Goal: Check status: Check status

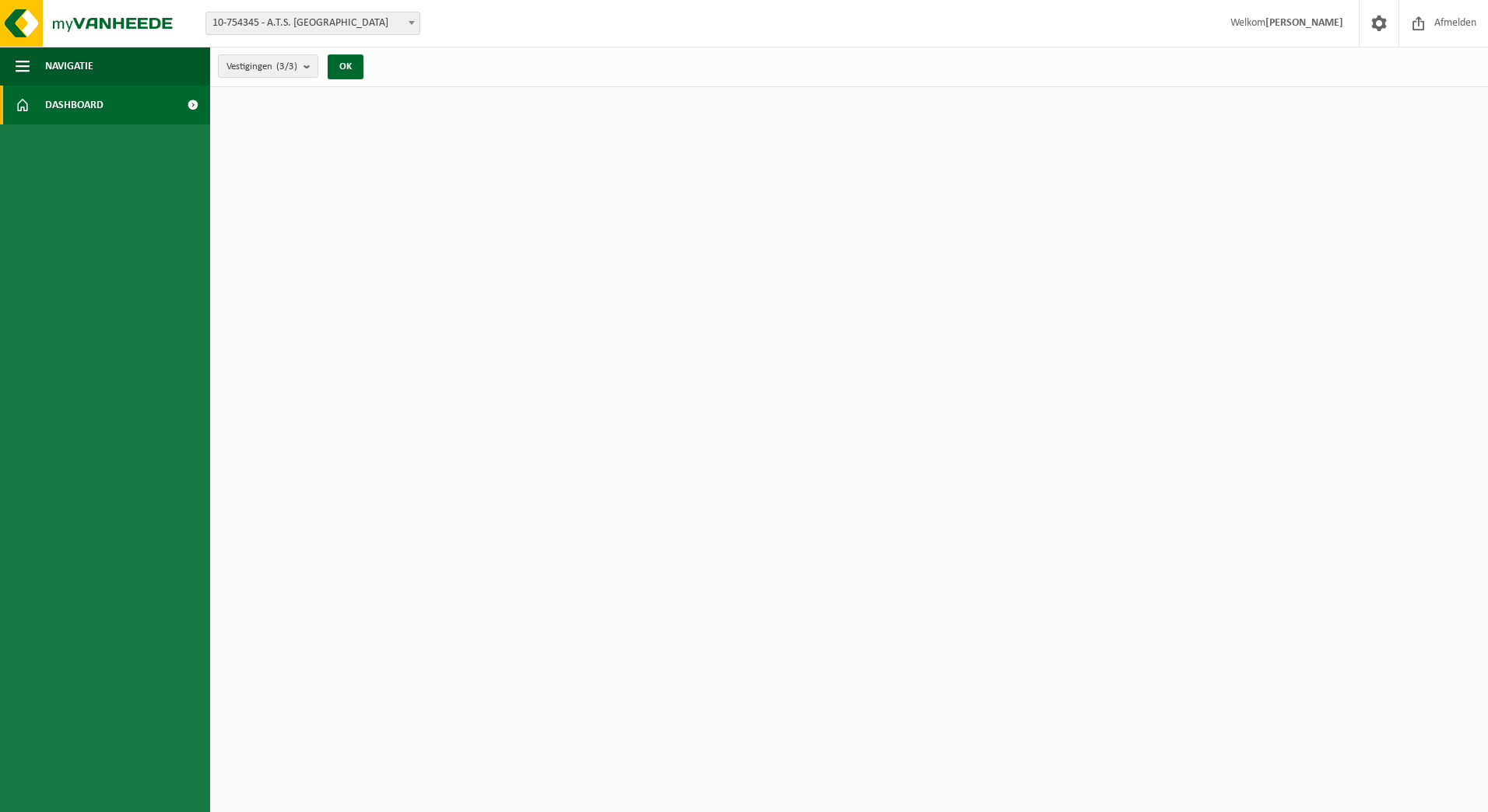
click at [76, 100] on span "Dashboard" at bounding box center [74, 105] width 59 height 39
click at [88, 67] on span "Navigatie" at bounding box center [69, 66] width 48 height 39
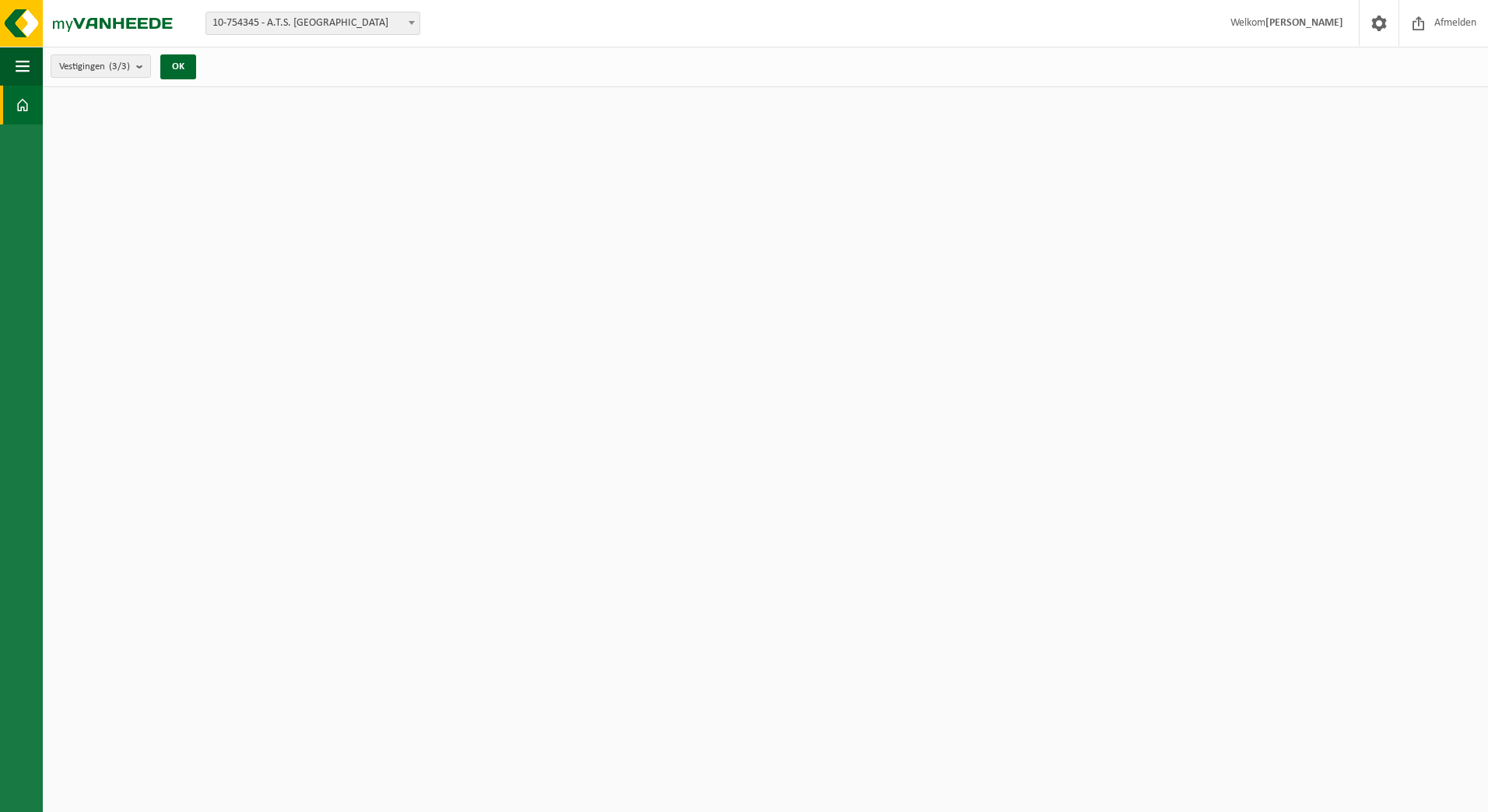
click at [22, 105] on span at bounding box center [22, 105] width 14 height 39
click at [145, 69] on b "submit" at bounding box center [143, 66] width 14 height 22
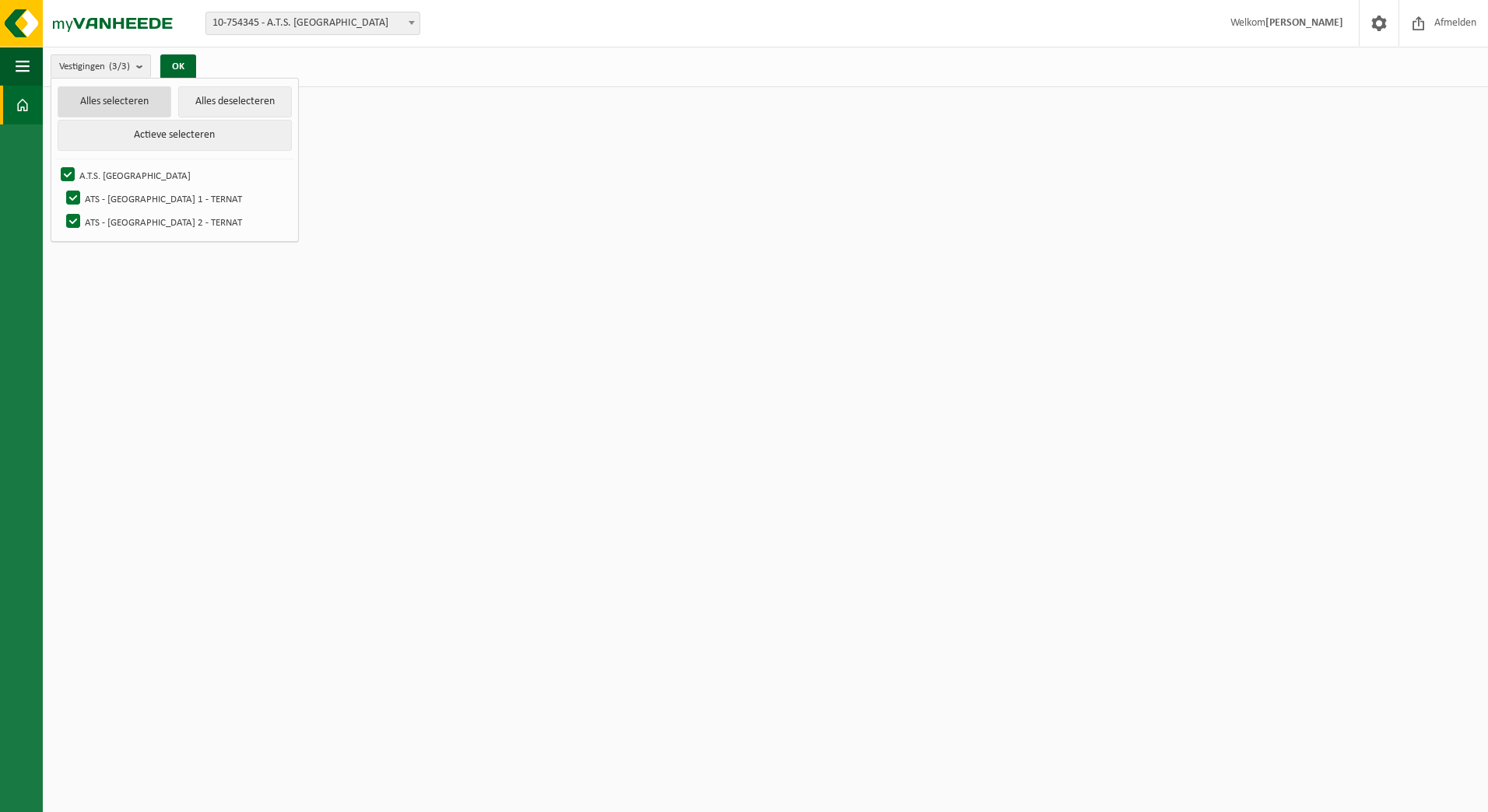
click at [136, 103] on button "Alles selecteren" at bounding box center [114, 102] width 113 height 31
click at [168, 64] on button "OK" at bounding box center [178, 67] width 36 height 25
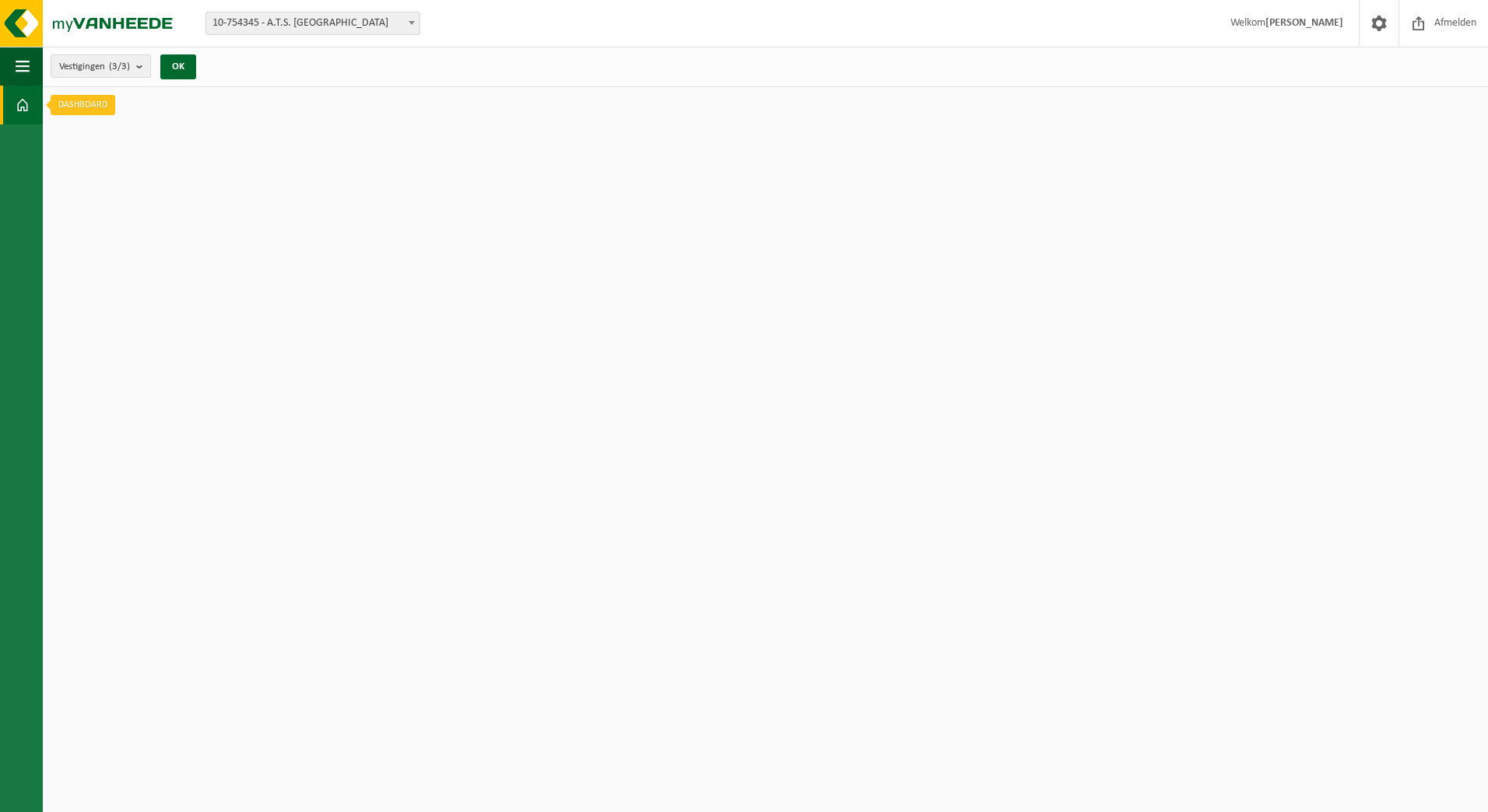
click at [27, 95] on span at bounding box center [22, 105] width 14 height 39
click at [12, 66] on button "Navigatie" at bounding box center [21, 66] width 43 height 39
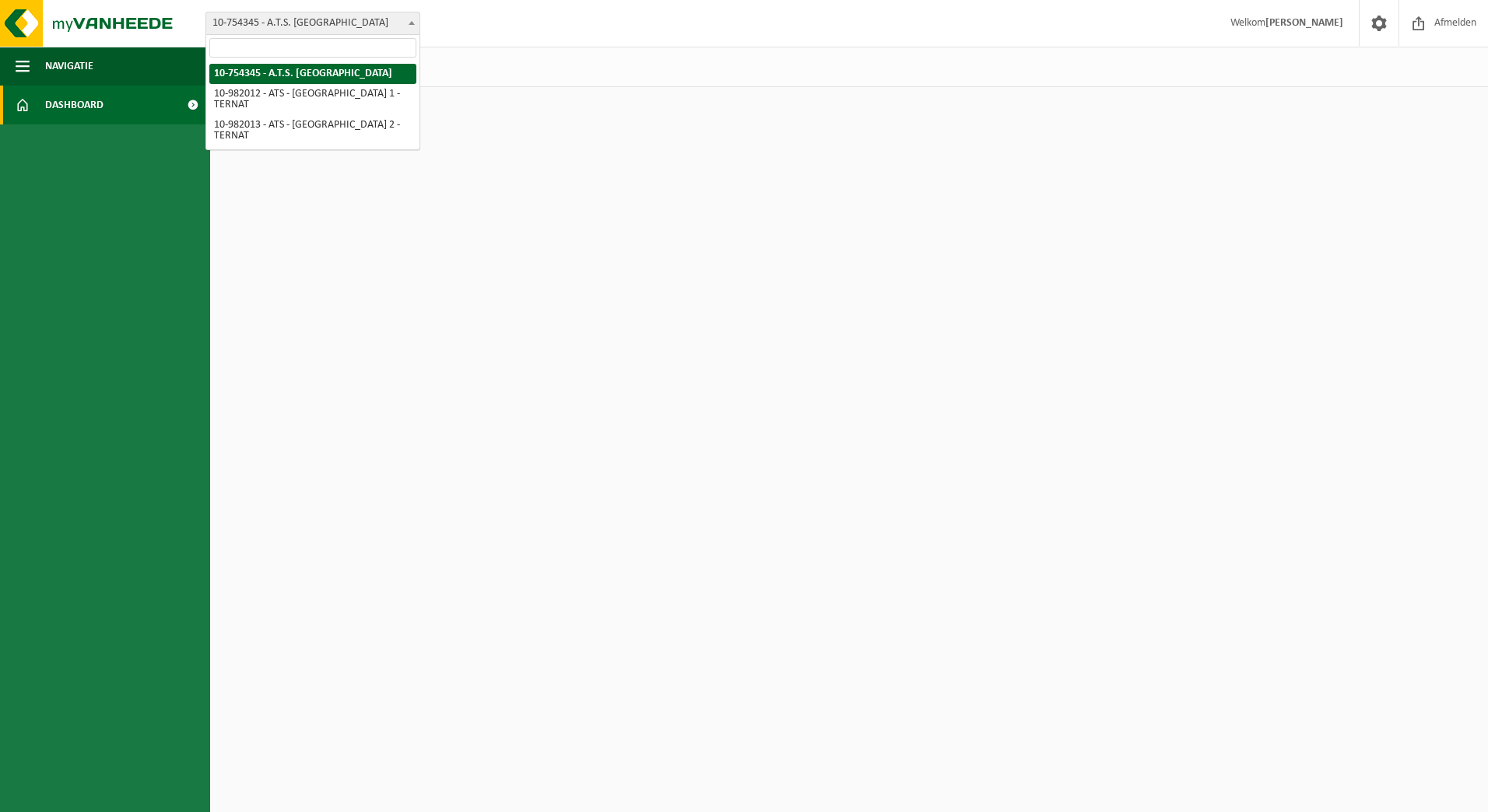
click at [409, 24] on b at bounding box center [412, 22] width 6 height 4
select select "162321"
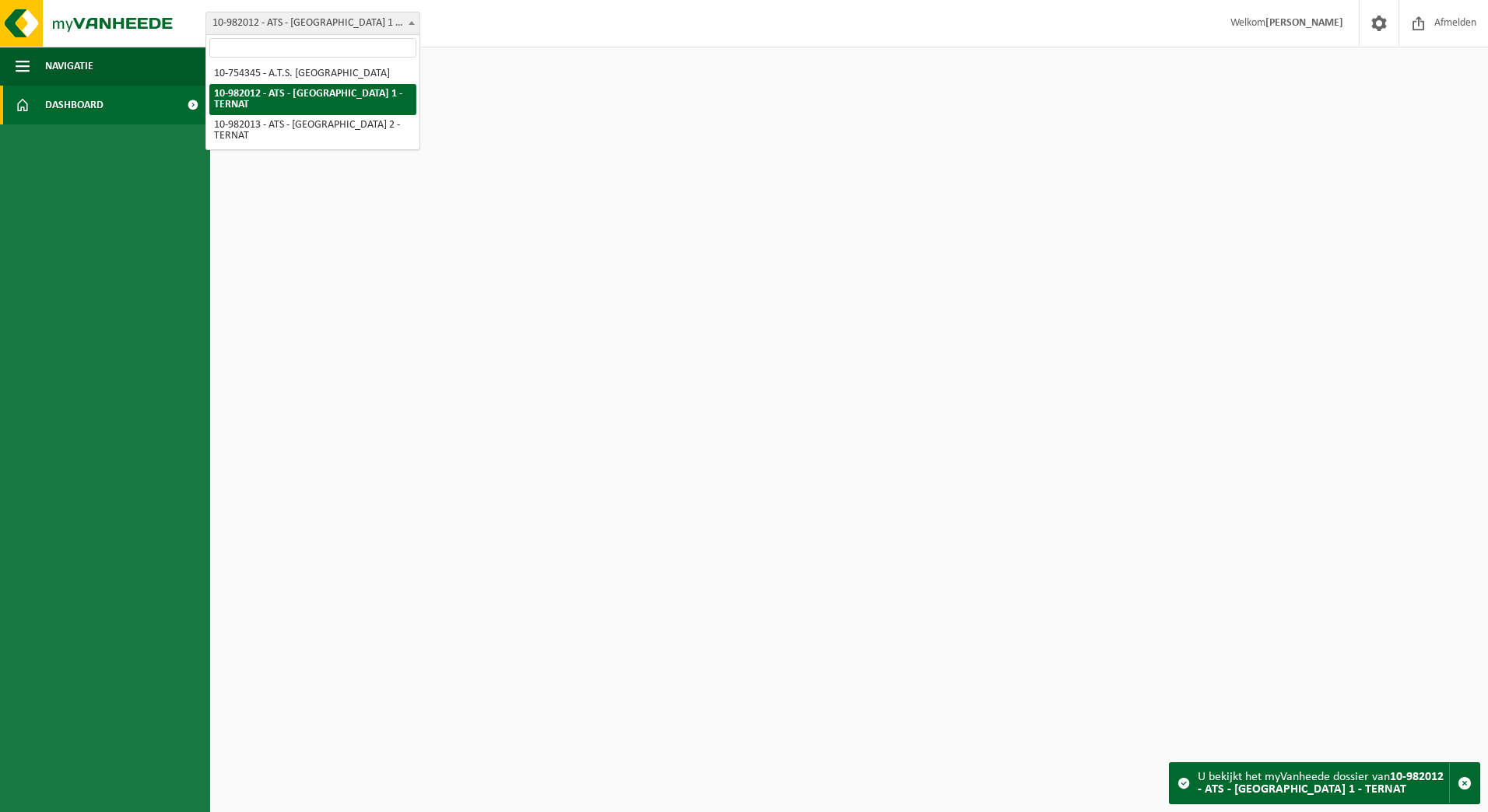
click at [412, 22] on b at bounding box center [412, 22] width 6 height 4
select select "162306"
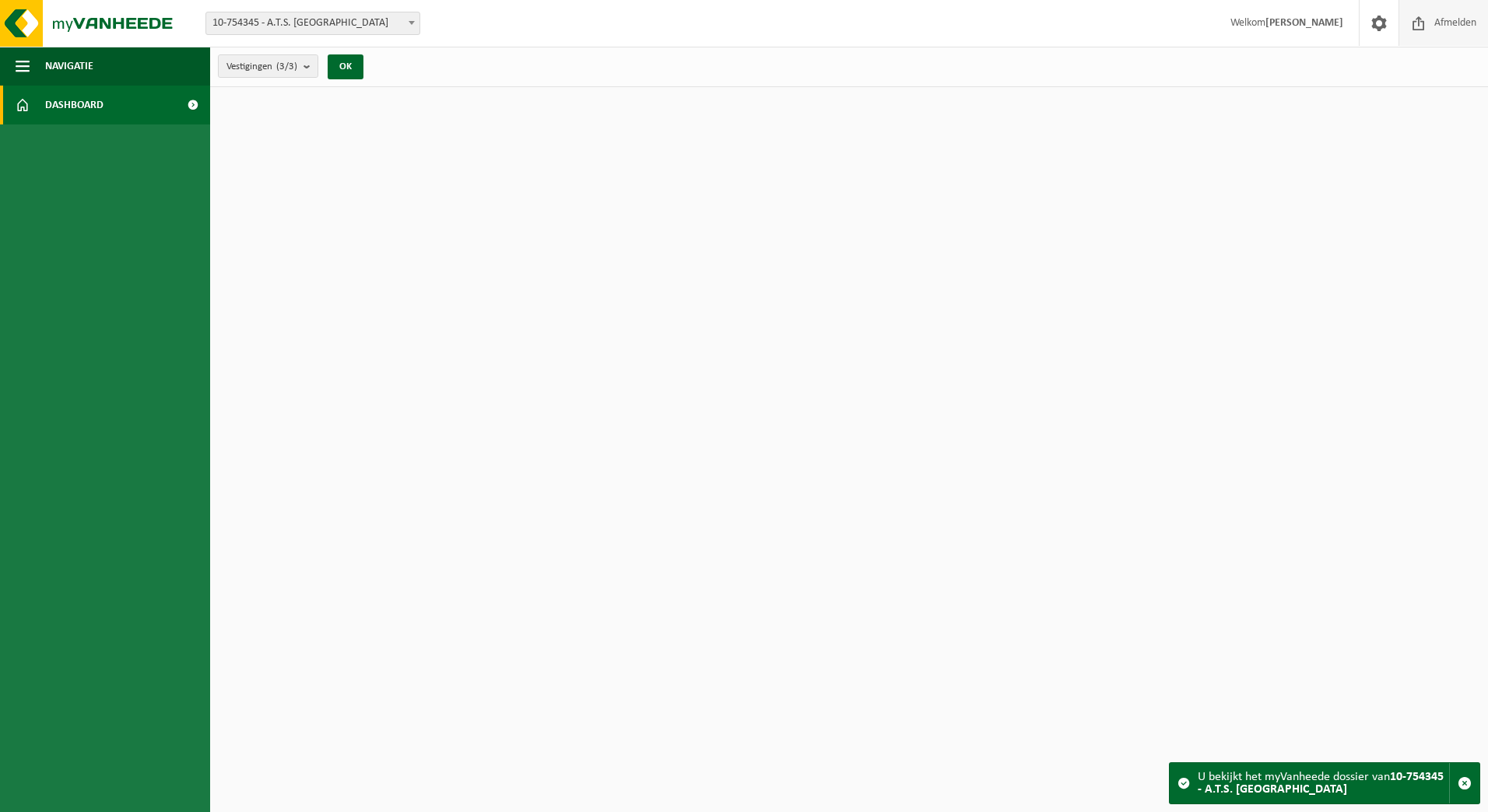
click at [1453, 19] on span "Afmelden" at bounding box center [1455, 22] width 50 height 46
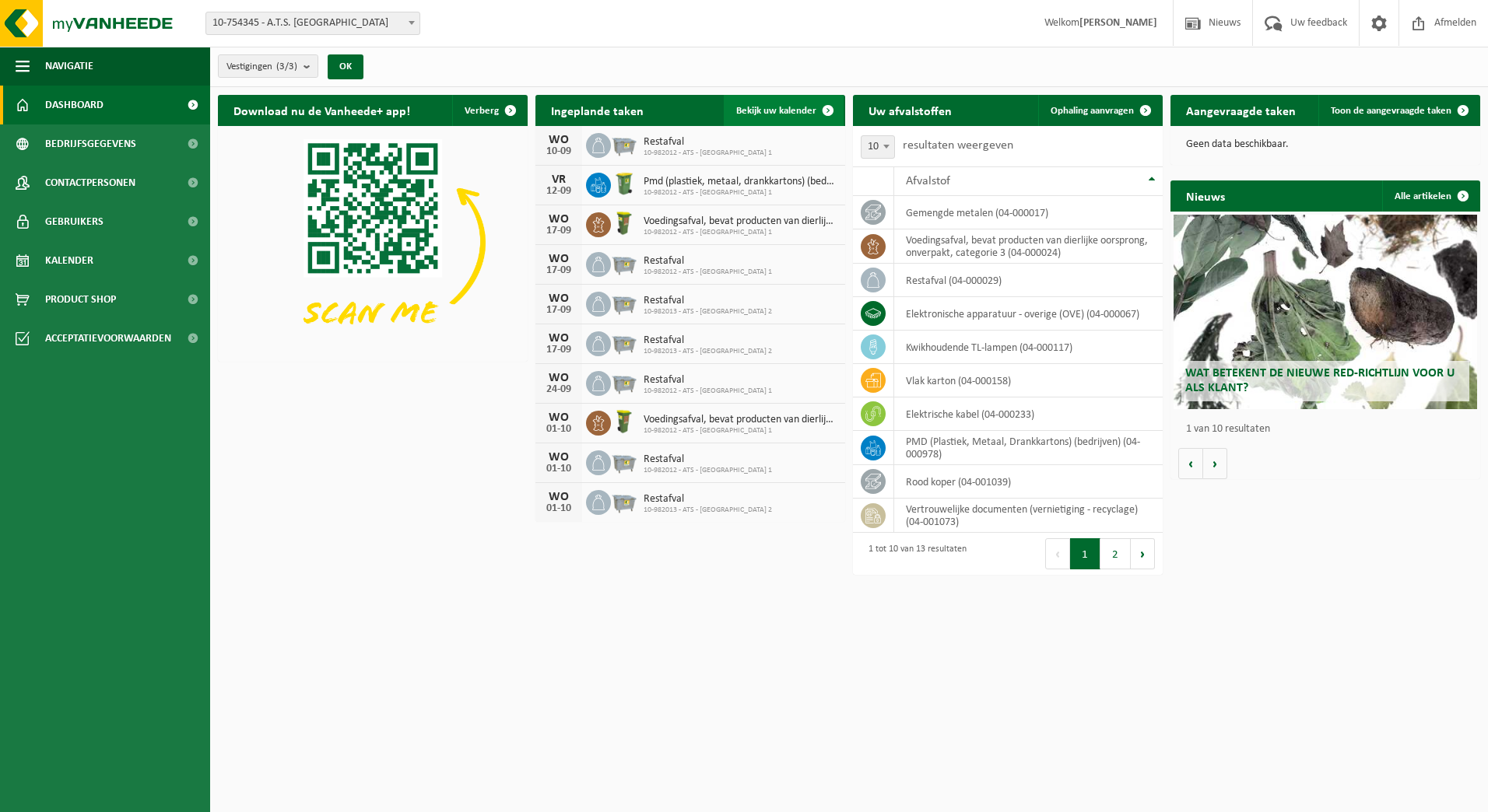
click at [797, 108] on span "Bekijk uw kalender" at bounding box center [776, 111] width 80 height 10
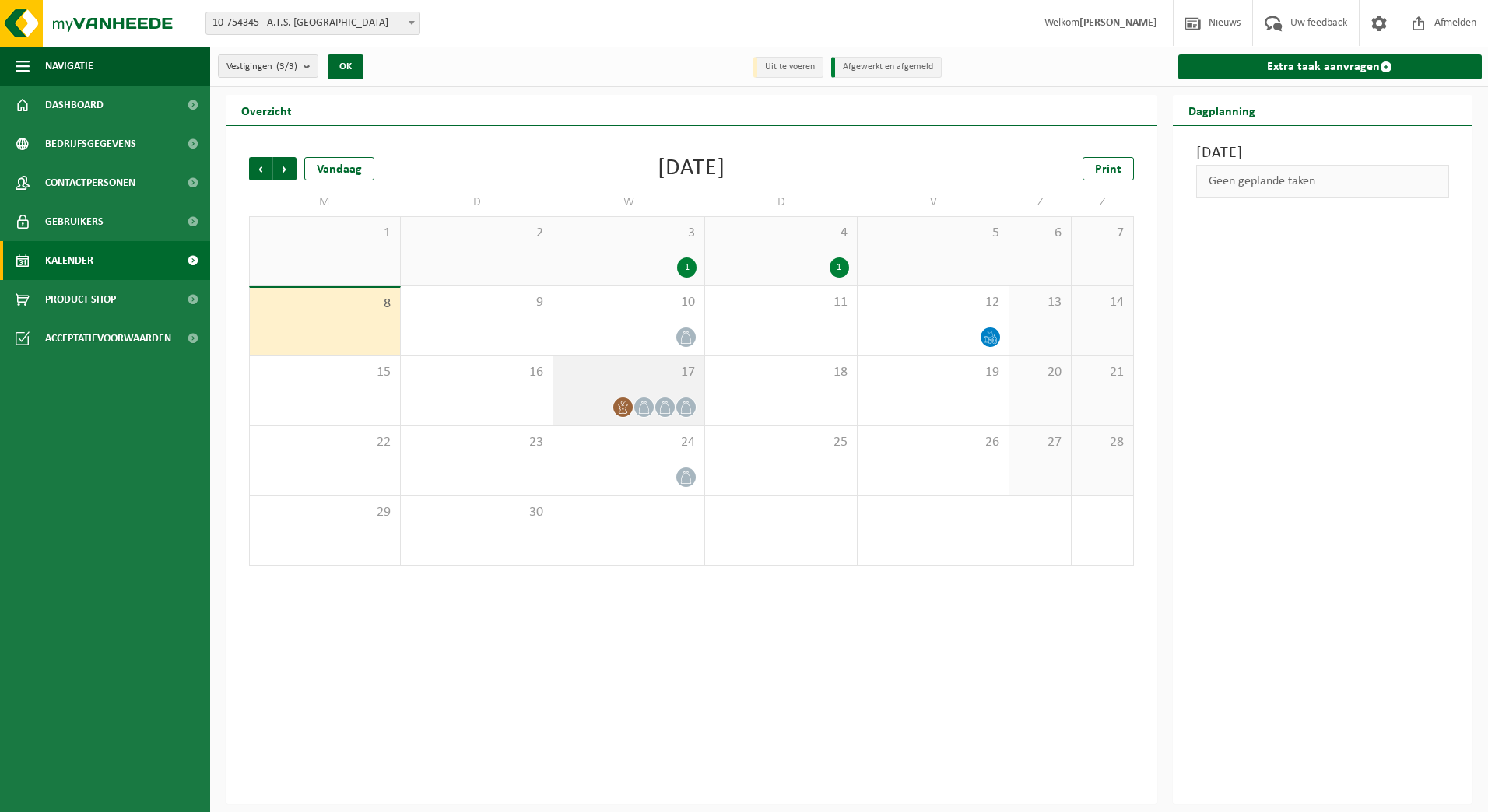
click at [665, 405] on icon at bounding box center [664, 407] width 13 height 13
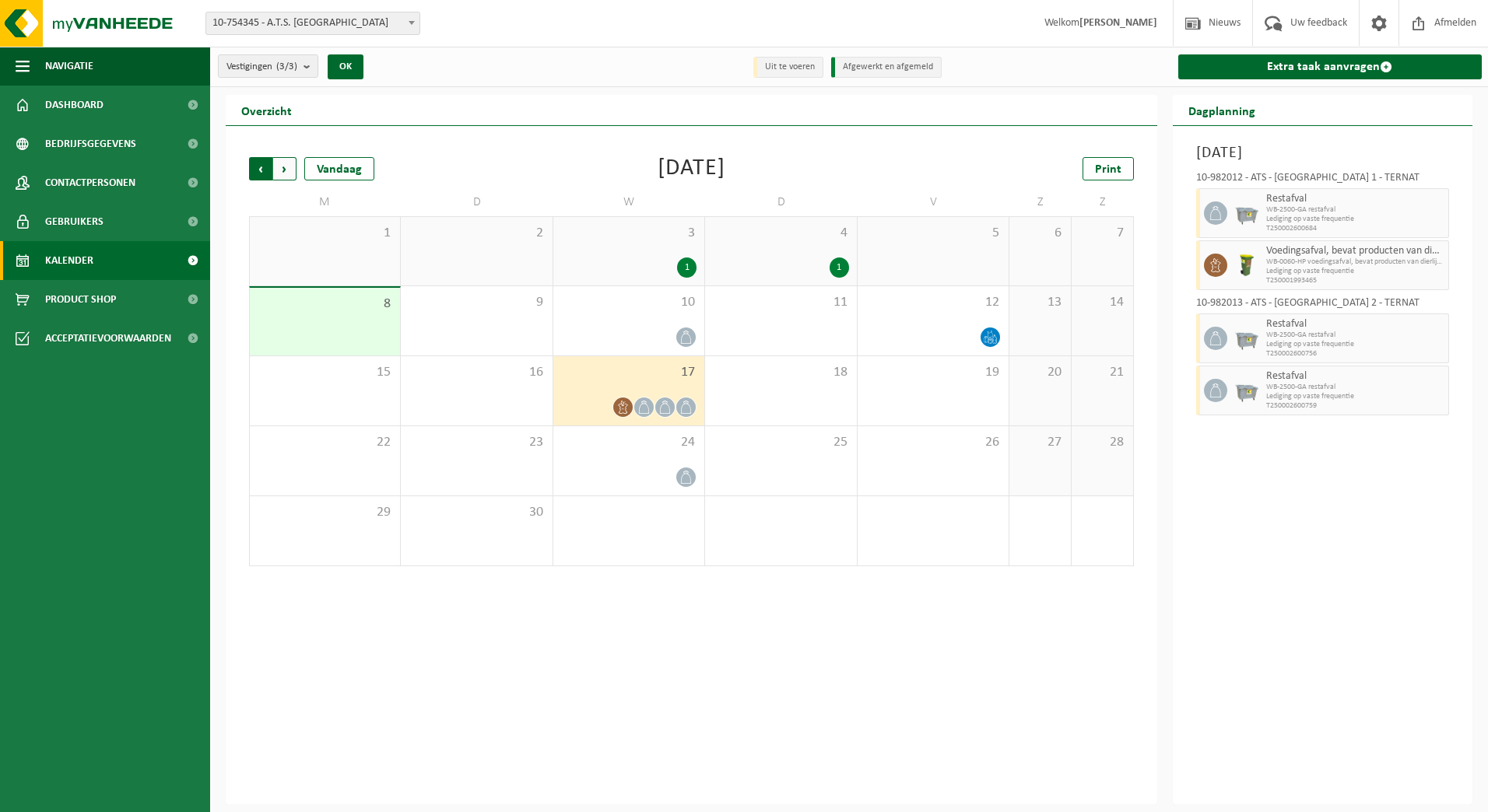
click at [292, 169] on span "Volgende" at bounding box center [284, 169] width 23 height 23
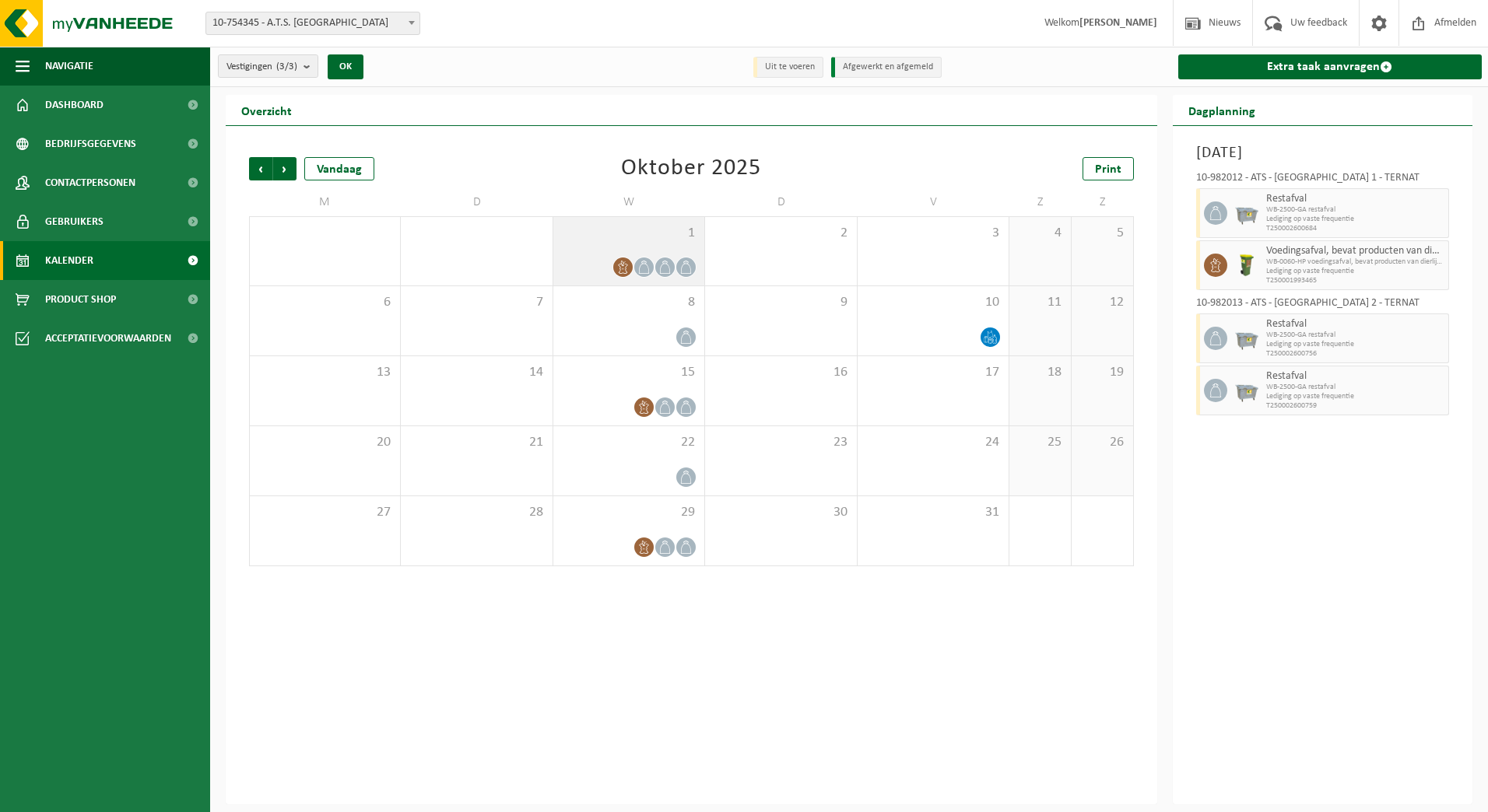
click at [647, 244] on div "1" at bounding box center [629, 251] width 151 height 68
click at [285, 169] on span "Volgende" at bounding box center [284, 169] width 23 height 23
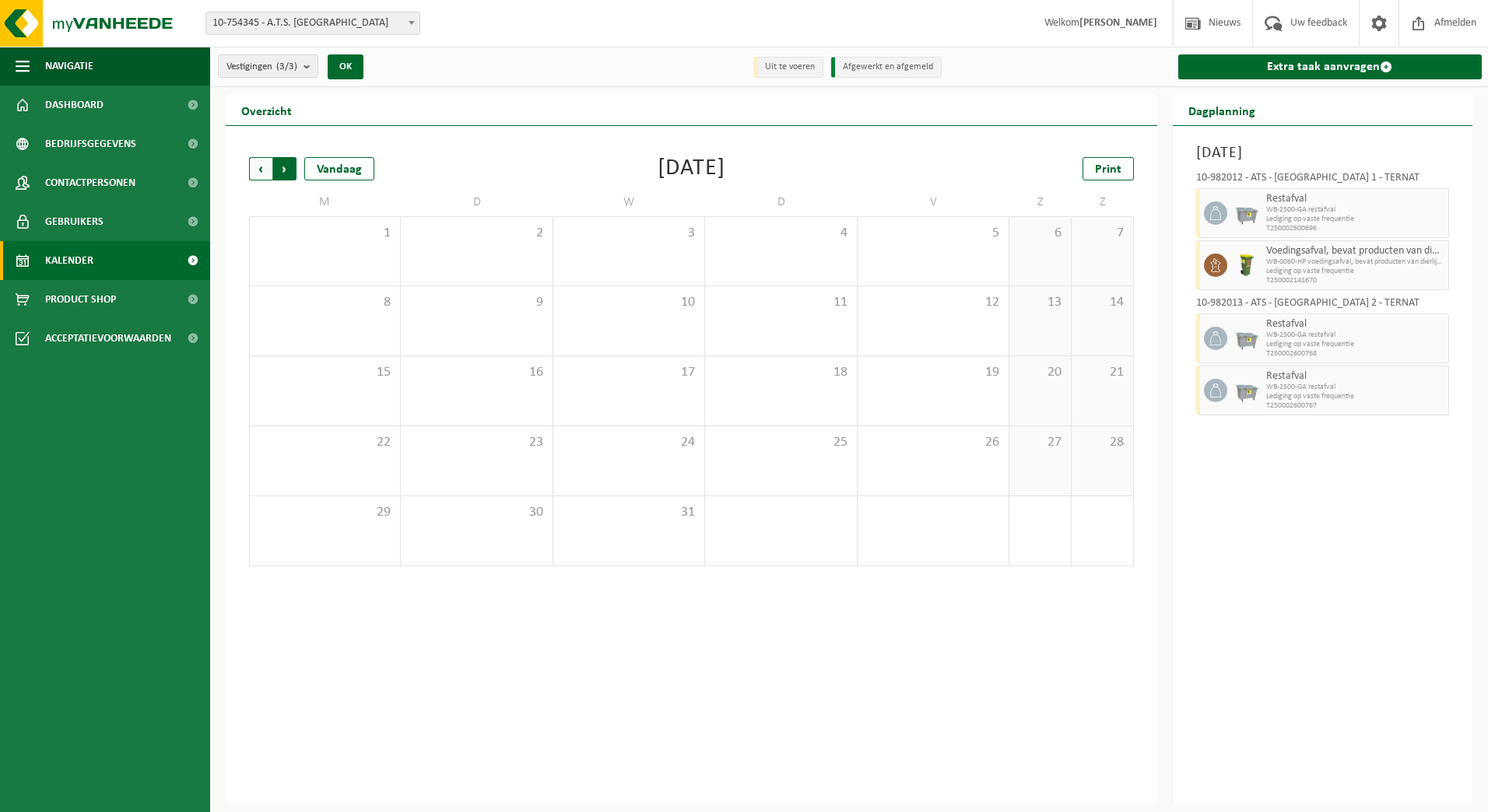
click at [263, 169] on span "Vorige" at bounding box center [260, 169] width 23 height 23
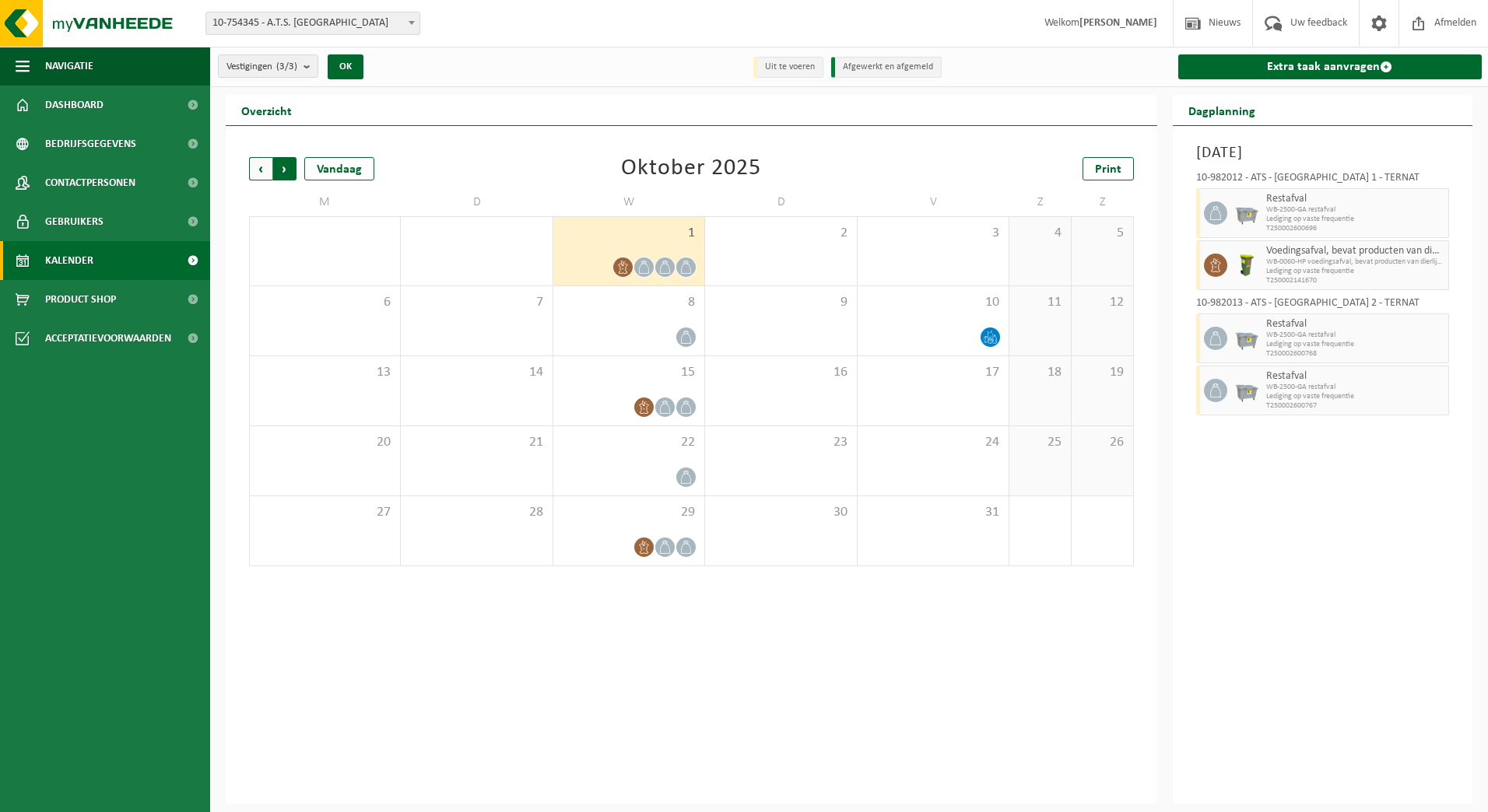
click at [254, 158] on span "Vorige" at bounding box center [260, 169] width 23 height 23
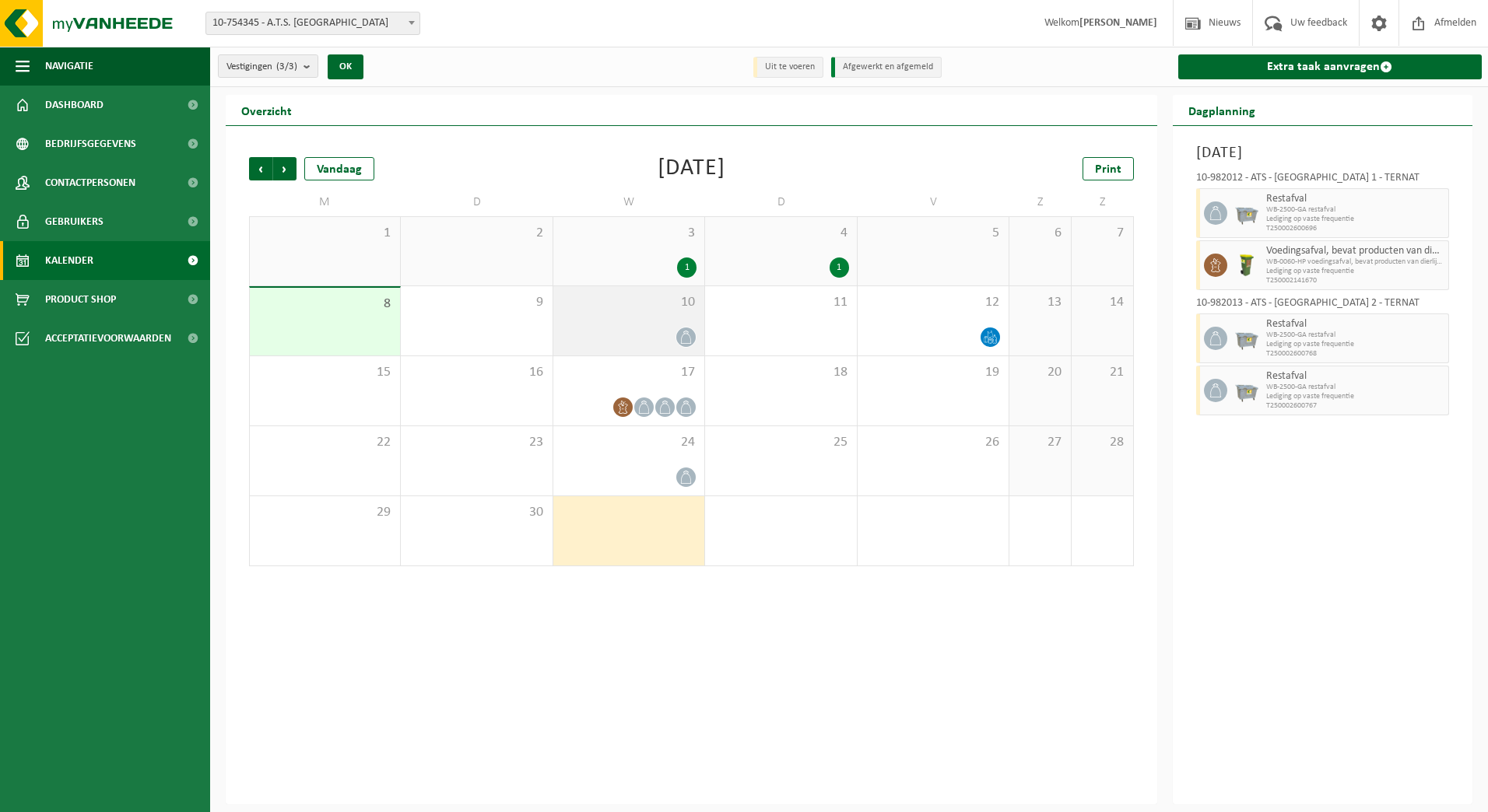
click at [654, 305] on span "10" at bounding box center [628, 302] width 136 height 17
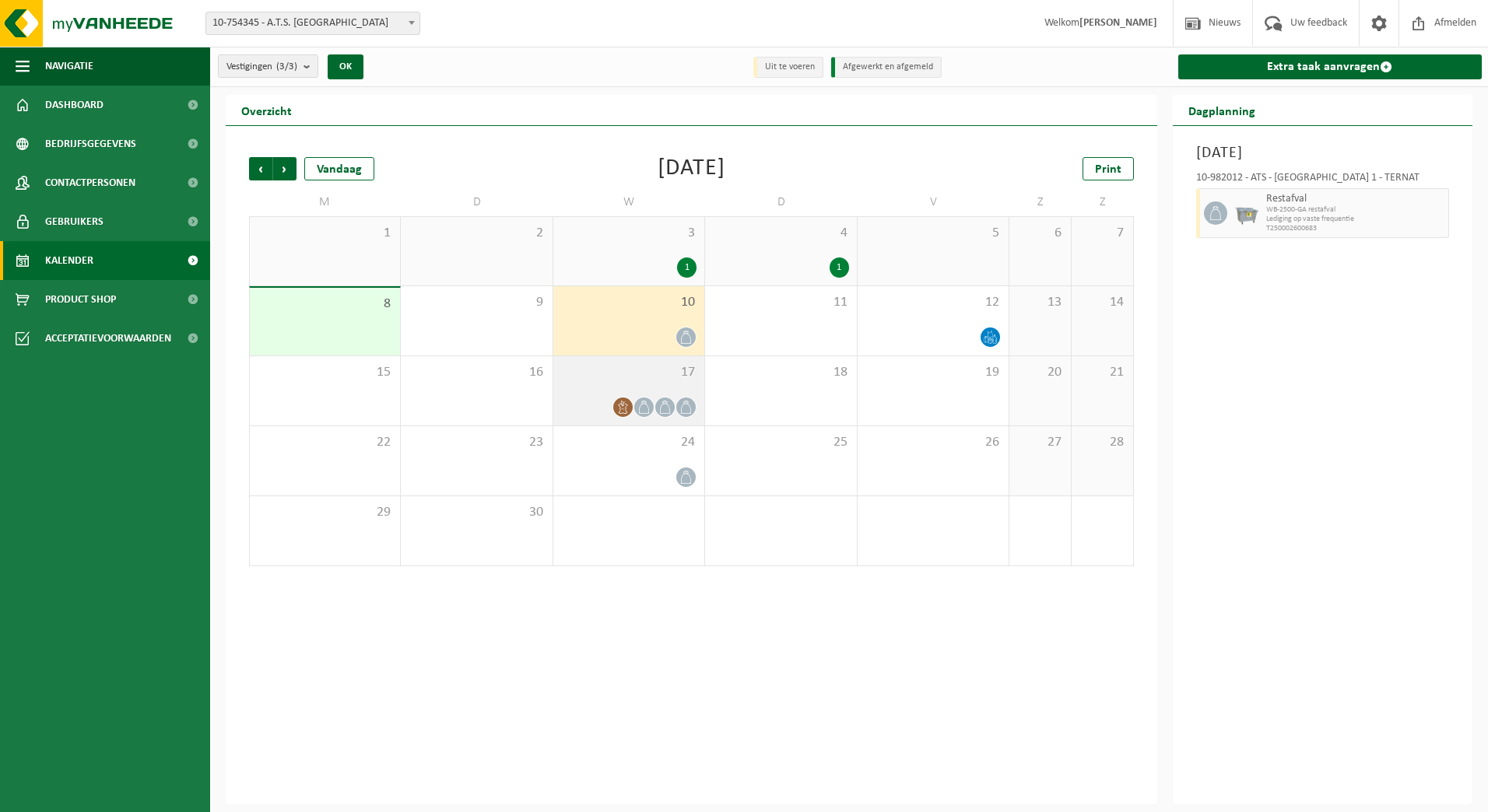
click at [633, 386] on div "17" at bounding box center [629, 391] width 151 height 69
